Goal: Entertainment & Leisure: Consume media (video, audio)

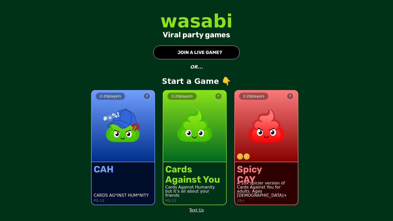
click at [145, 115] on img at bounding box center [123, 125] width 45 height 45
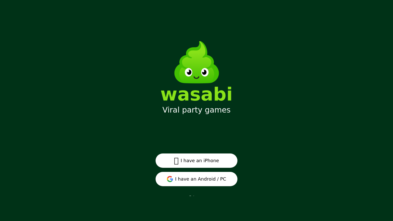
click at [182, 178] on button "I have an Android / PC" at bounding box center [197, 179] width 82 height 14
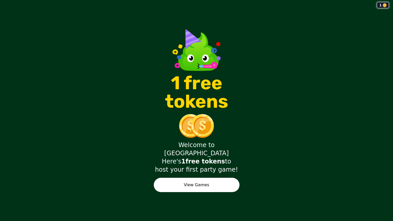
click at [199, 178] on button "View Games" at bounding box center [197, 185] width 86 height 14
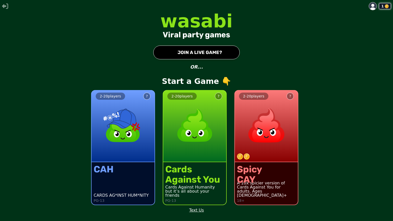
click at [140, 111] on img at bounding box center [123, 125] width 45 height 45
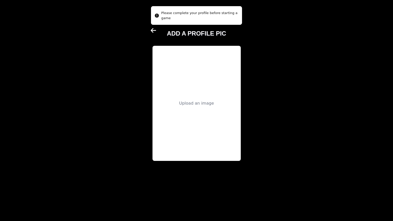
click at [194, 105] on div "Upload an image" at bounding box center [196, 103] width 35 height 6
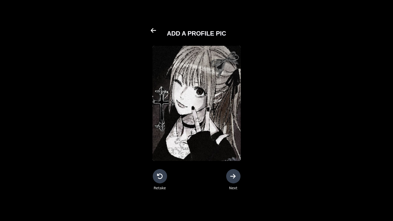
click at [235, 174] on icon at bounding box center [233, 176] width 6 height 6
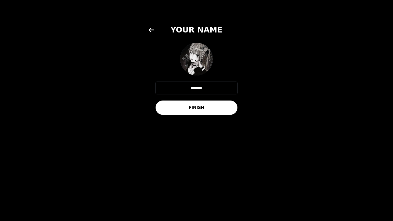
click at [225, 105] on button "FINISH" at bounding box center [197, 108] width 82 height 14
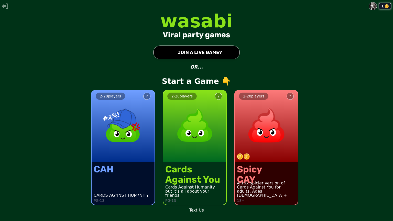
click at [140, 102] on div "2 - 20 players ?" at bounding box center [123, 127] width 63 height 72
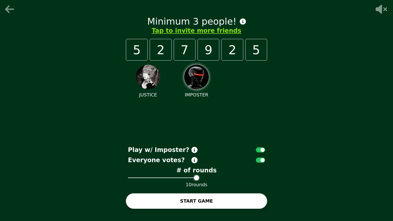
click at [16, 10] on icon at bounding box center [10, 9] width 12 height 10
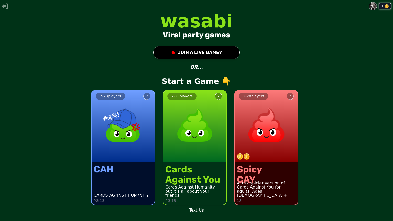
click at [194, 50] on button "● JOIN A LIVE GAME?" at bounding box center [196, 53] width 87 height 14
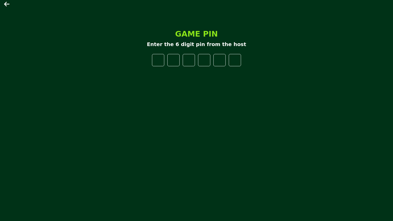
type input "*"
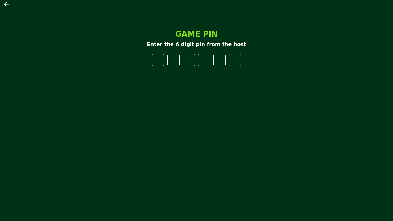
type input "*"
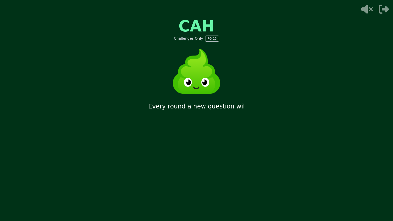
click at [370, 14] on icon at bounding box center [366, 9] width 16 height 10
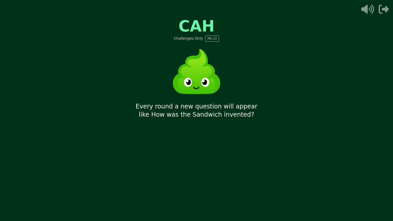
click at [370, 14] on icon at bounding box center [366, 9] width 16 height 10
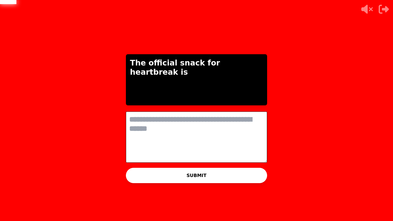
click at [219, 129] on textarea at bounding box center [196, 137] width 141 height 51
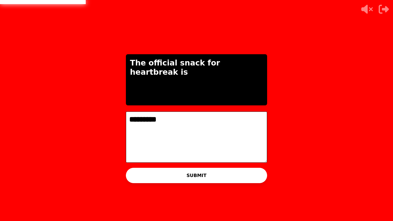
type textarea "*********"
click at [219, 178] on button "SUBMIT" at bounding box center [196, 175] width 141 height 15
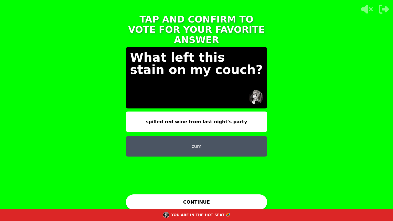
click at [233, 136] on button "cum" at bounding box center [196, 146] width 141 height 20
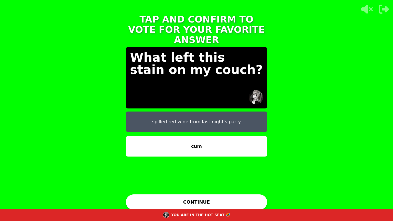
click at [229, 203] on button "CONTINUE" at bounding box center [196, 202] width 141 height 15
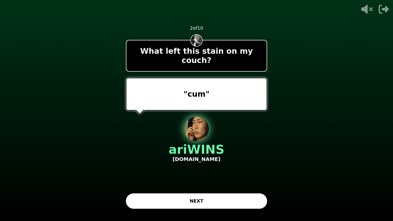
click at [235, 198] on button "NEXT" at bounding box center [196, 201] width 141 height 15
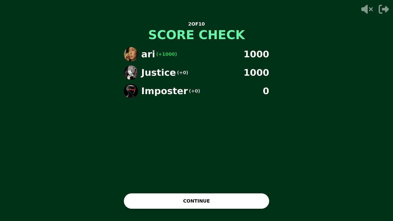
click at [235, 200] on button "CONTINUE" at bounding box center [196, 201] width 145 height 15
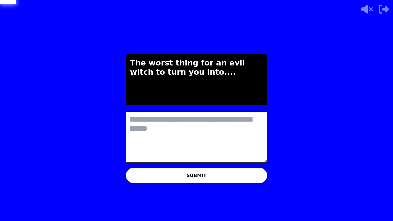
click at [238, 141] on textarea at bounding box center [196, 137] width 141 height 51
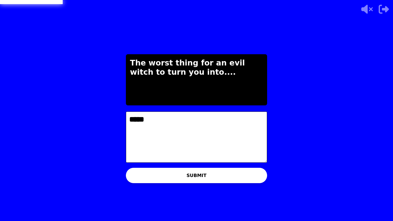
type textarea "*****"
click at [228, 172] on button "SUBMIT" at bounding box center [196, 175] width 141 height 15
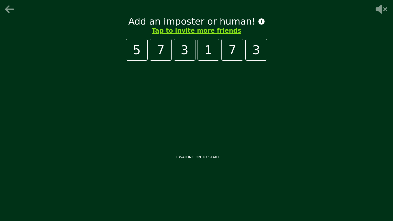
click at [262, 56] on div "3" at bounding box center [257, 50] width 22 height 22
click at [9, 7] on icon at bounding box center [10, 9] width 12 height 10
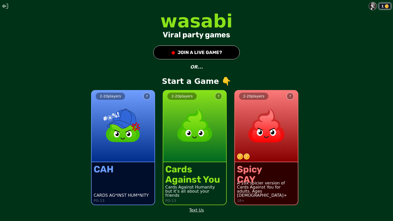
click at [225, 53] on button "● JOIN A LIVE GAME?" at bounding box center [196, 53] width 87 height 14
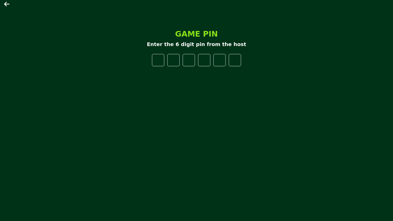
type input "*"
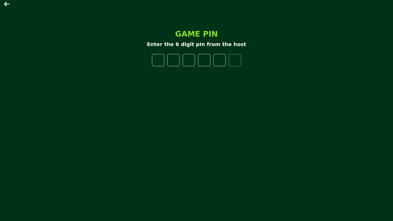
type input "*"
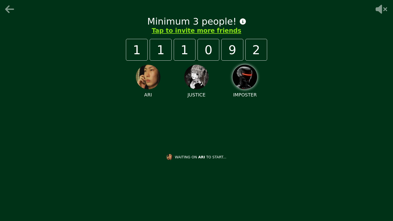
click at [215, 29] on button "Tap to invite more friends" at bounding box center [197, 31] width 90 height 8
click at [307, 51] on div "Minimum 3 people! Tap to invite more friends 1 1 1 0 9 2 [PERSON_NAME] IMPOSTER…" at bounding box center [196, 110] width 393 height 221
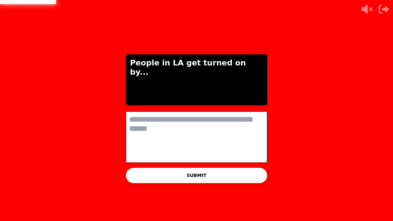
click at [224, 122] on textarea at bounding box center [196, 137] width 141 height 51
type textarea "*"
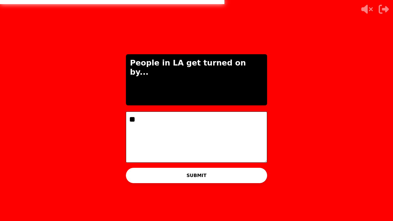
type textarea "*"
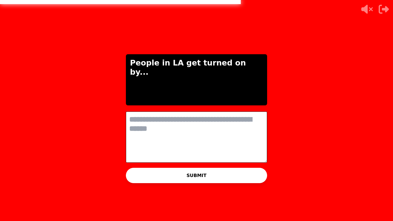
type textarea "*"
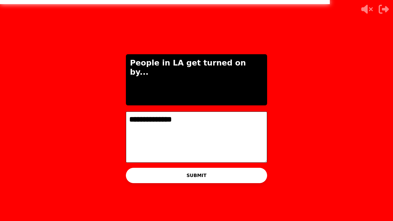
type textarea "**********"
click at [235, 173] on button "SUBMIT" at bounding box center [196, 175] width 141 height 15
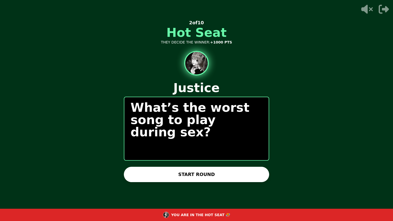
click at [235, 173] on button "START ROUND" at bounding box center [196, 174] width 145 height 15
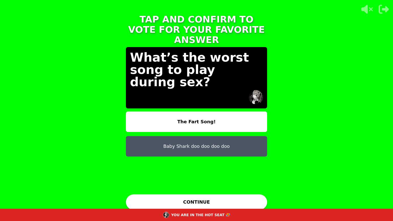
click at [249, 136] on button "Baby Shark doo doo doo doo" at bounding box center [196, 146] width 141 height 20
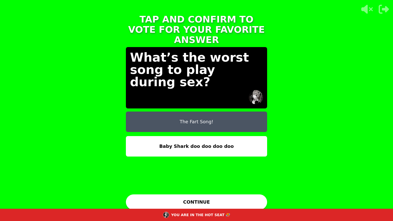
click at [226, 199] on button "CONTINUE" at bounding box center [196, 202] width 141 height 15
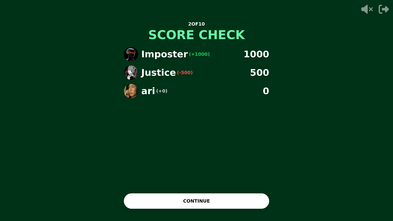
click at [223, 199] on button "CONTINUE" at bounding box center [196, 201] width 145 height 15
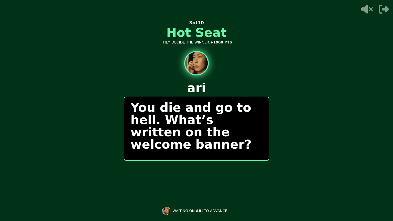
click at [223, 199] on div "0 / 0 PEOPLE SUBMITTED 3 of 10 Hot Seat THEY DECIDE THE WINNER: +1000 PTS ari Y…" at bounding box center [196, 110] width 145 height 205
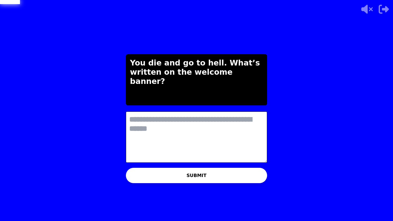
click at [239, 147] on textarea at bounding box center [196, 137] width 141 height 51
click at [247, 129] on textarea at bounding box center [196, 137] width 141 height 51
click at [241, 126] on textarea at bounding box center [196, 137] width 141 height 51
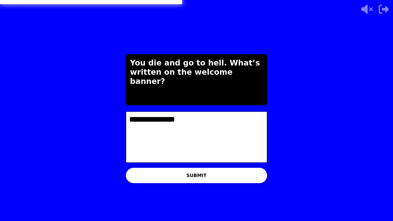
type textarea "**********"
click at [238, 175] on button "SUBMIT" at bounding box center [196, 175] width 141 height 15
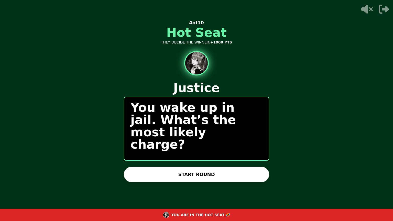
click at [238, 175] on button "START ROUND" at bounding box center [196, 174] width 145 height 15
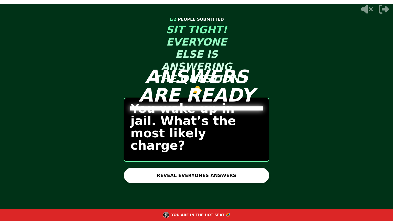
click at [237, 176] on button "REVEAL EVERYONES ANSWERS" at bounding box center [196, 175] width 145 height 15
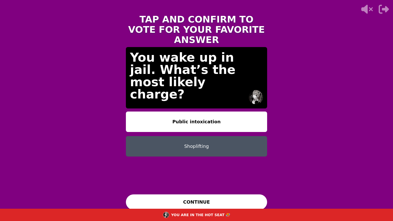
click at [257, 136] on button "Shoplifting" at bounding box center [196, 146] width 141 height 20
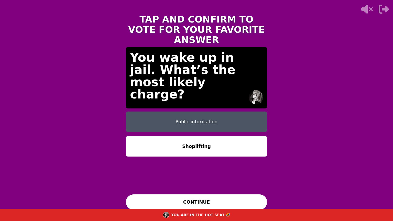
click at [229, 202] on button "CONTINUE" at bounding box center [196, 202] width 141 height 15
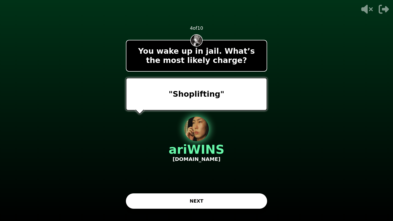
click at [241, 196] on button "NEXT" at bounding box center [196, 201] width 141 height 15
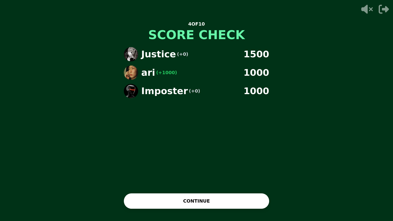
click at [245, 199] on button "CONTINUE" at bounding box center [196, 201] width 145 height 15
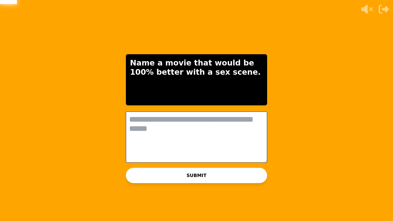
click at [211, 148] on textarea at bounding box center [196, 137] width 141 height 51
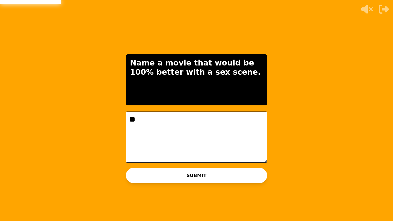
type textarea "*"
type textarea "**********"
click at [192, 170] on button "SUBMIT" at bounding box center [196, 175] width 141 height 15
